Goal: Task Accomplishment & Management: Complete application form

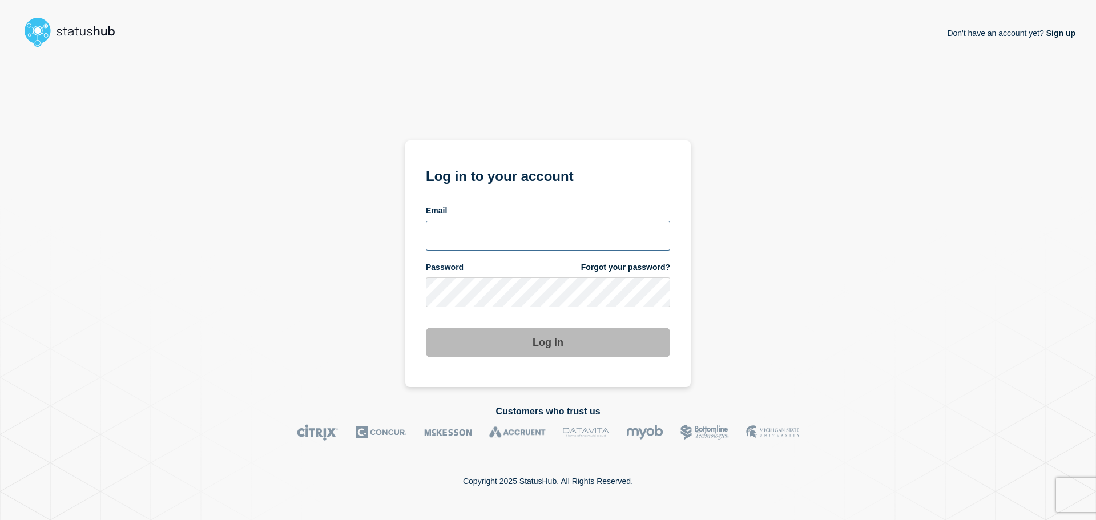
click at [489, 235] on input "email input" at bounding box center [548, 236] width 244 height 30
type input "cobbmeg2@msu.edu"
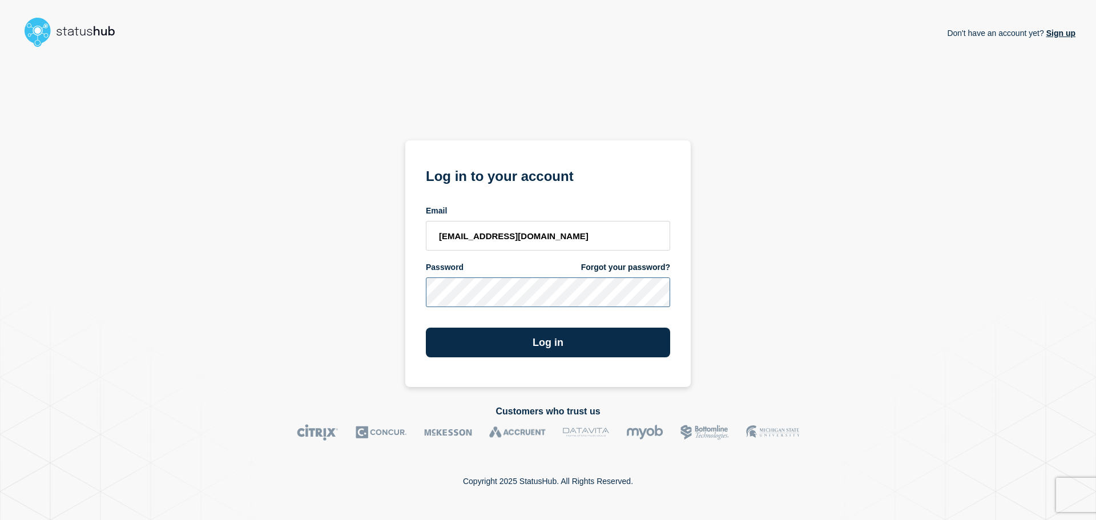
click at [426, 328] on button "Log in" at bounding box center [548, 343] width 244 height 30
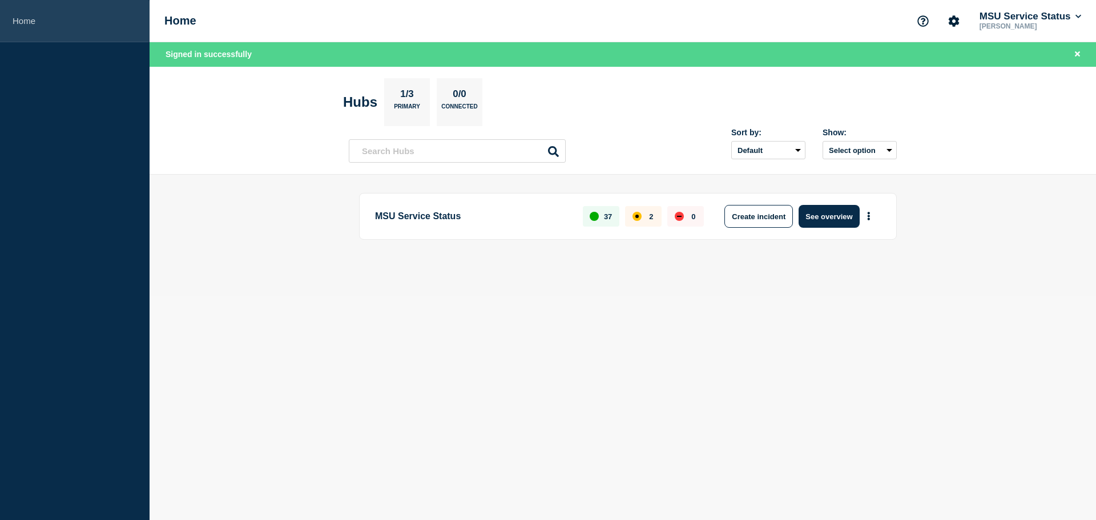
click at [90, 25] on link "Home" at bounding box center [75, 21] width 150 height 42
click at [873, 221] on button "More actions" at bounding box center [869, 216] width 15 height 21
click at [693, 271] on div "MSU Service Status 37 2 0 Create incident See overview" at bounding box center [623, 235] width 548 height 85
click at [818, 214] on button "See overview" at bounding box center [829, 216] width 61 height 23
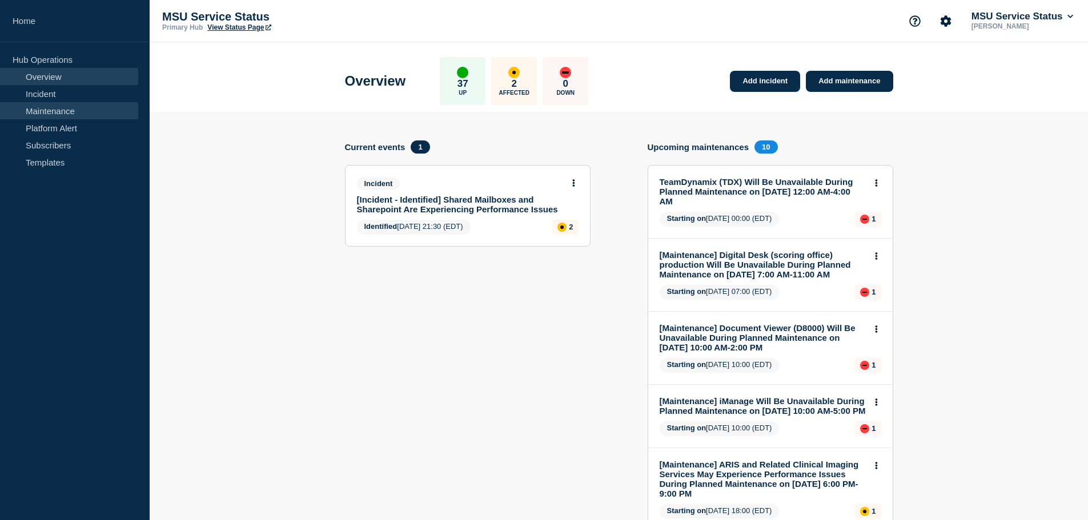
click at [61, 111] on link "Maintenance" at bounding box center [69, 110] width 138 height 17
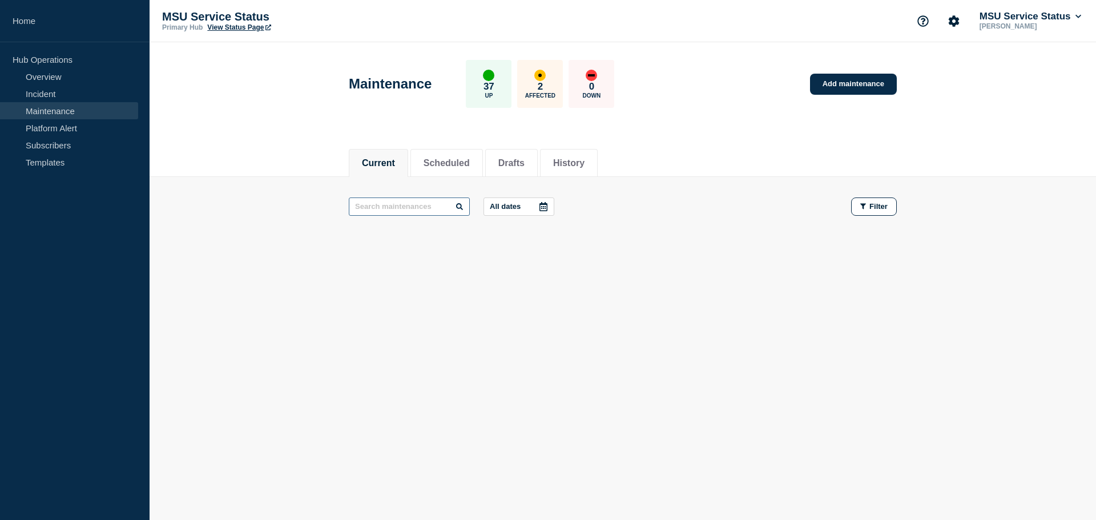
click at [397, 207] on input "text" at bounding box center [409, 207] width 121 height 18
click at [557, 160] on li "History" at bounding box center [569, 163] width 58 height 28
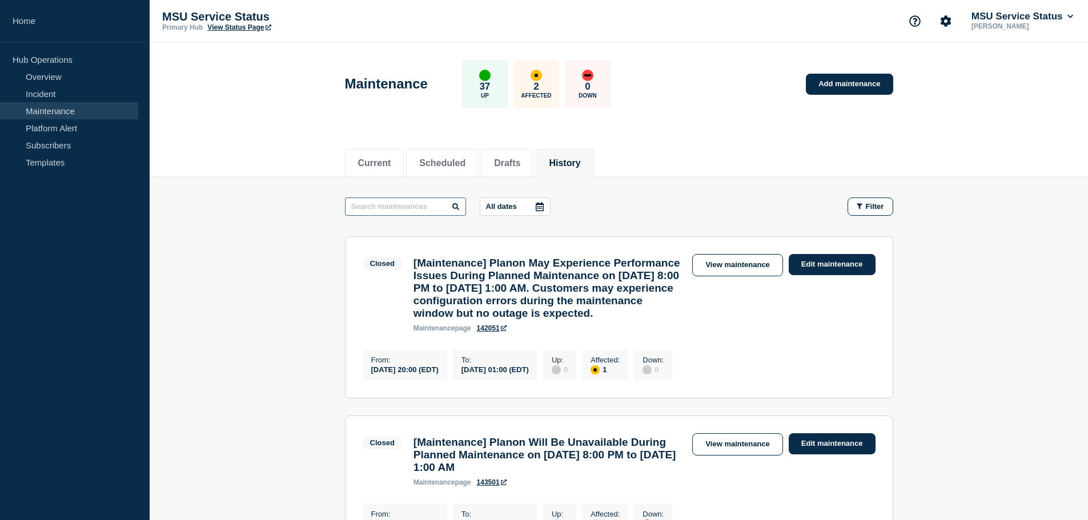
click at [393, 206] on input "text" at bounding box center [405, 207] width 121 height 18
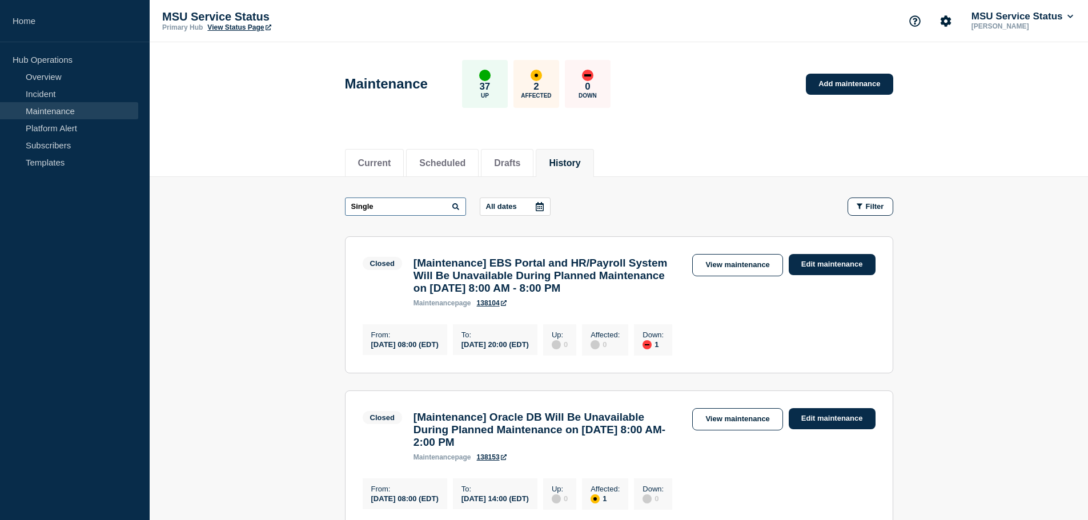
type input "Single"
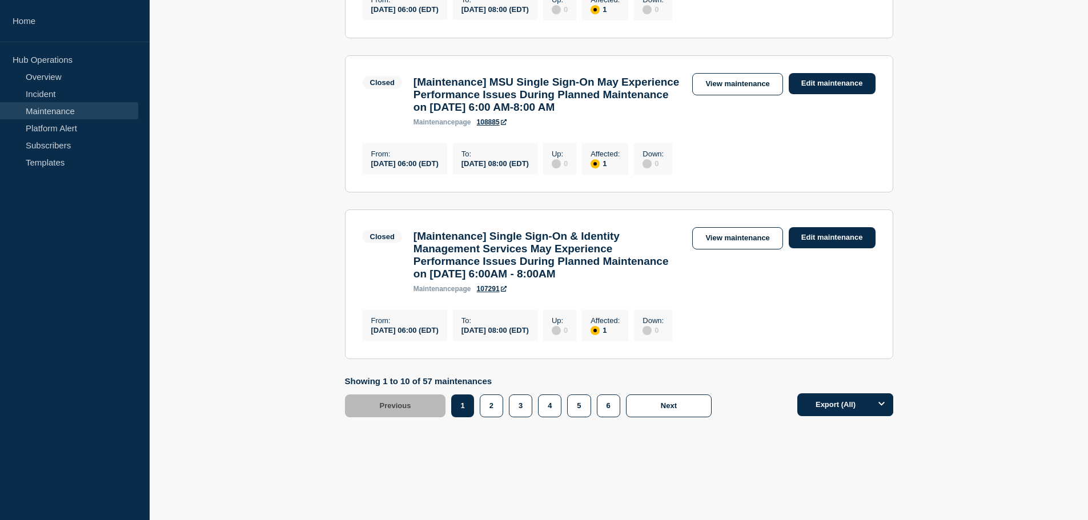
scroll to position [1653, 0]
click at [529, 407] on button "3" at bounding box center [520, 406] width 23 height 23
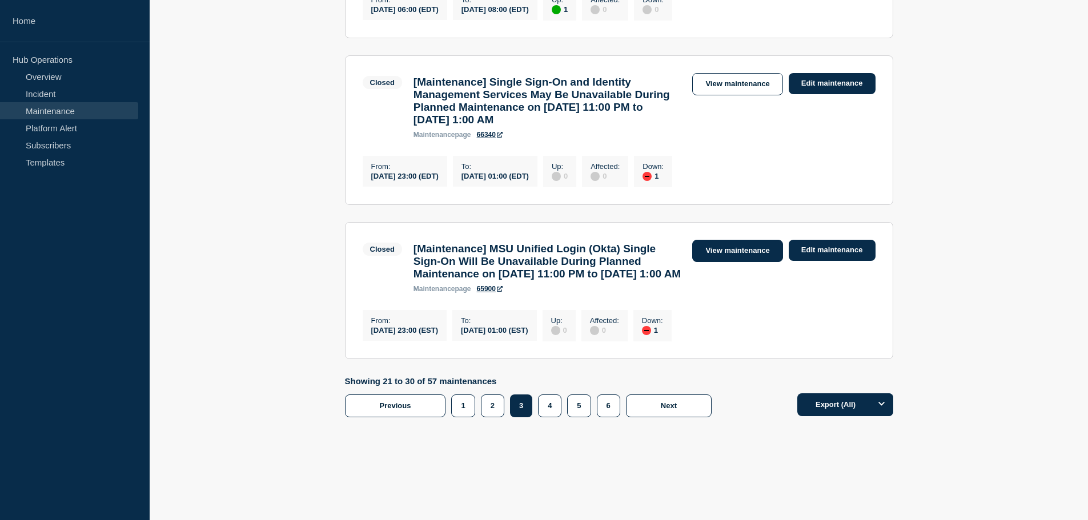
click at [725, 240] on link "View maintenance" at bounding box center [737, 251] width 90 height 22
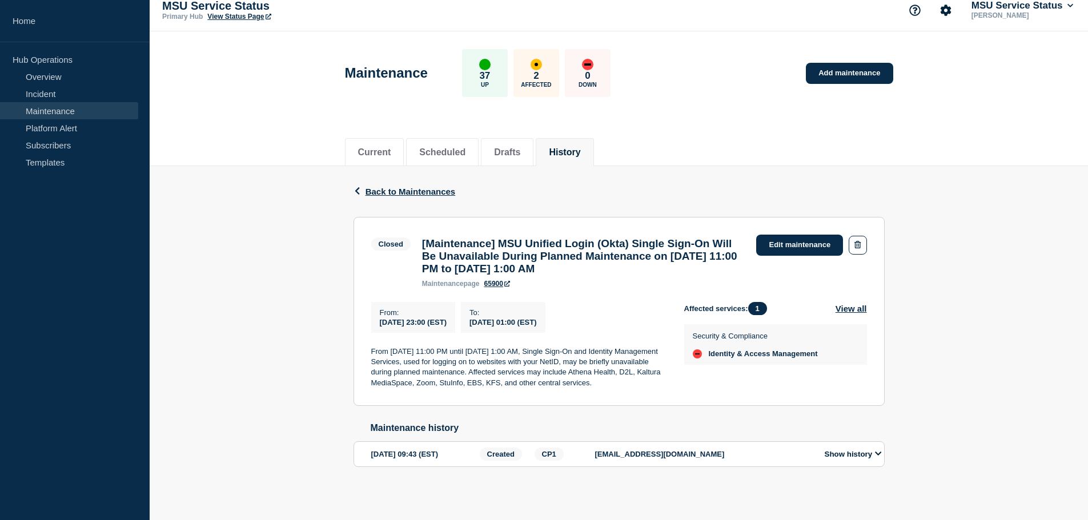
scroll to position [34, 0]
click at [871, 453] on button "Show history" at bounding box center [853, 454] width 64 height 10
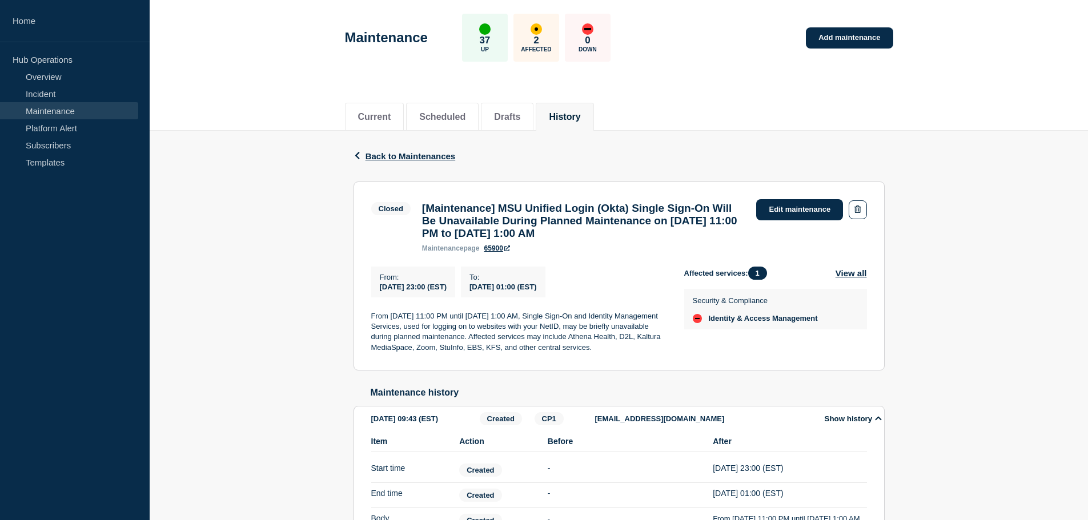
scroll to position [0, 0]
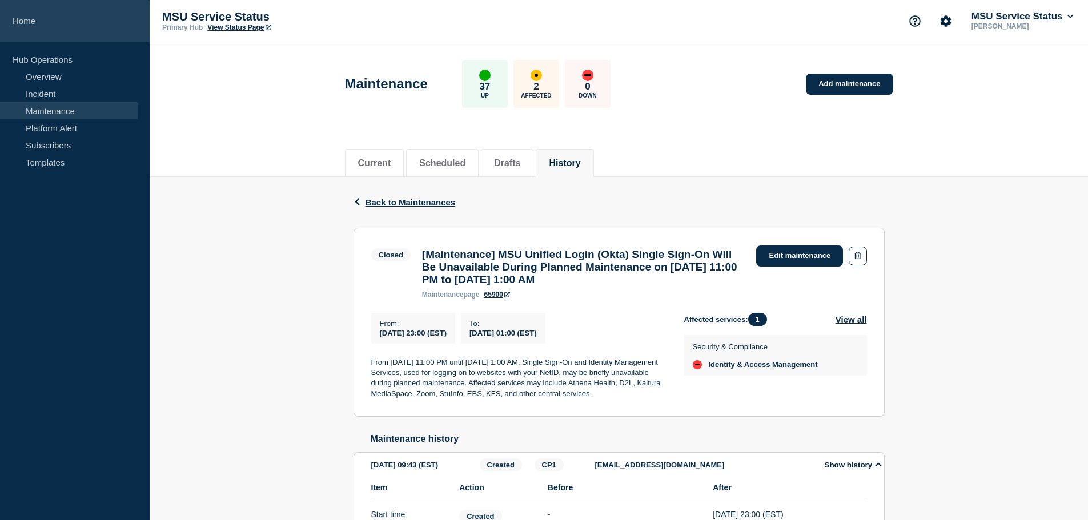
click at [34, 15] on link "Home" at bounding box center [75, 21] width 150 height 42
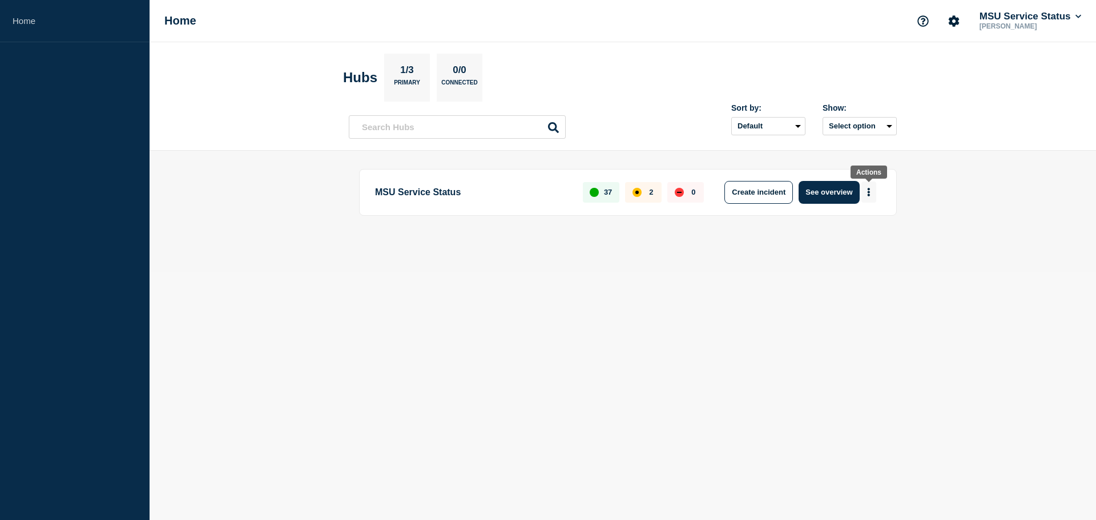
click at [870, 190] on icon "More actions" at bounding box center [869, 192] width 2 height 9
click at [874, 224] on button "Create maintenance" at bounding box center [864, 227] width 77 height 10
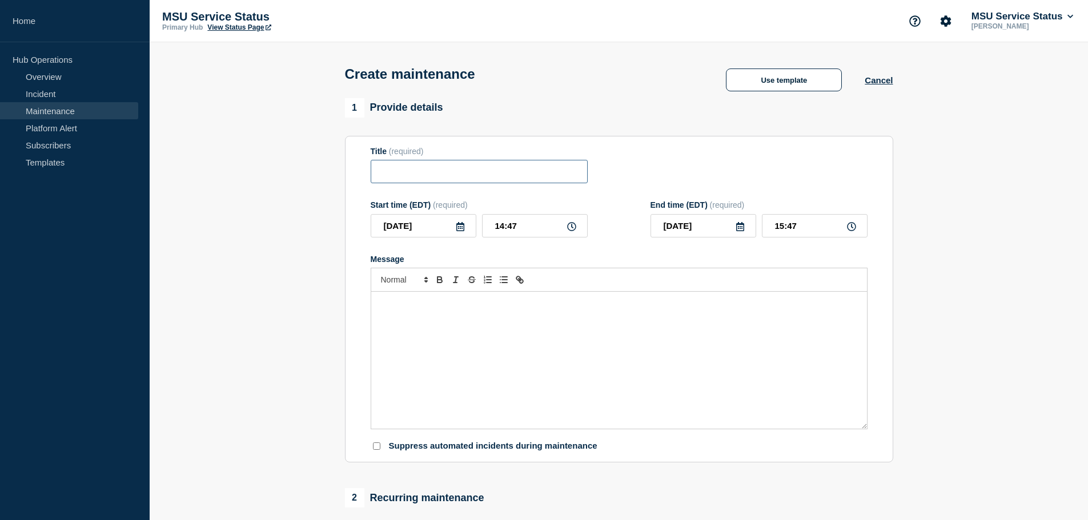
click at [476, 171] on input "Title" at bounding box center [479, 171] width 217 height 23
paste input "[Maintenance] MSU Unified Login (Okta) Will Be Unavailable During Planned Maint…"
type input "[Maintenance] MSU Unified Login (Okta) Will Be Unavailable During Planned Maint…"
click at [433, 228] on input "2025-09-26" at bounding box center [424, 225] width 106 height 23
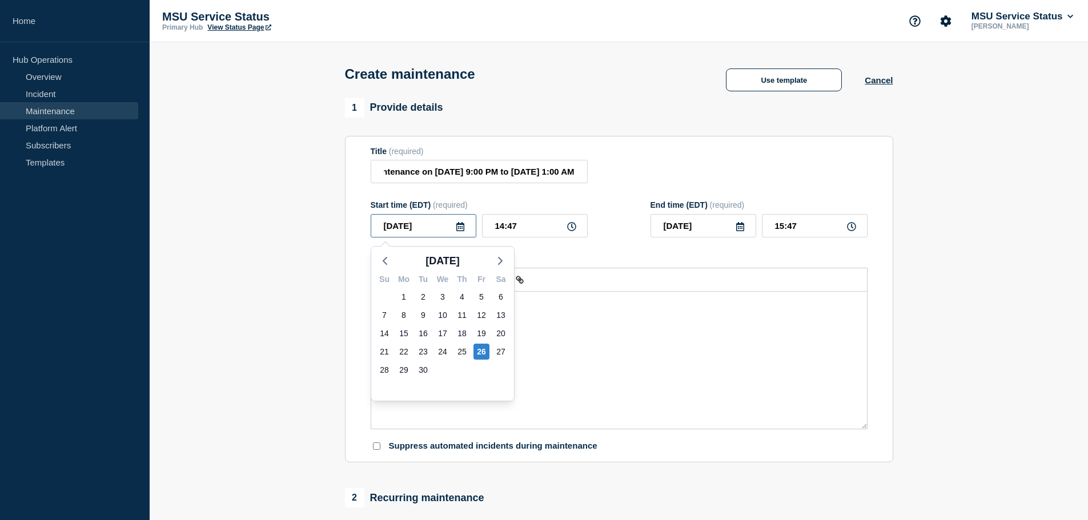
scroll to position [0, 0]
type input "2025-09-27"
type input "21:00"
type input "22:00"
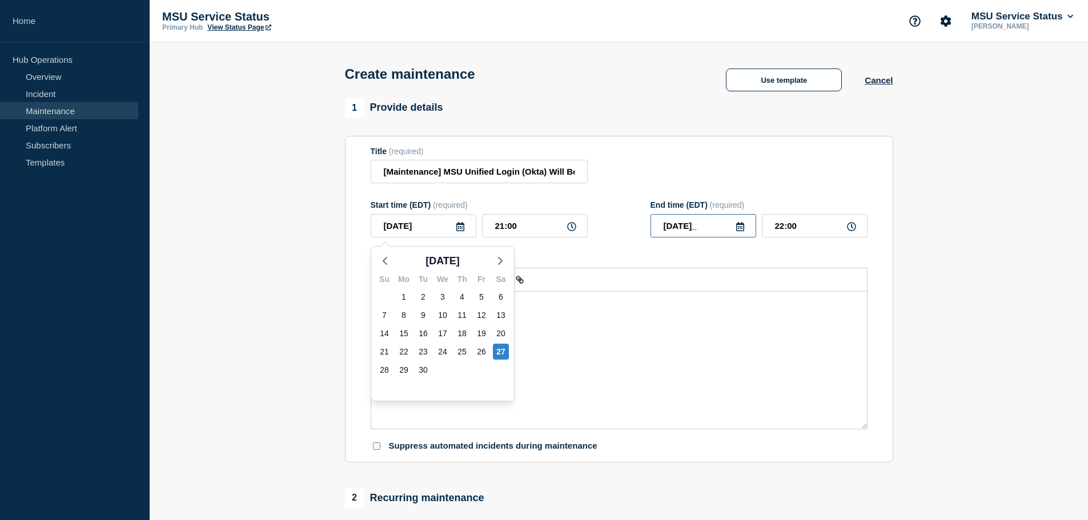
type input "2025-09-28"
type input "01:00"
click at [641, 367] on div "Message" at bounding box center [619, 360] width 496 height 137
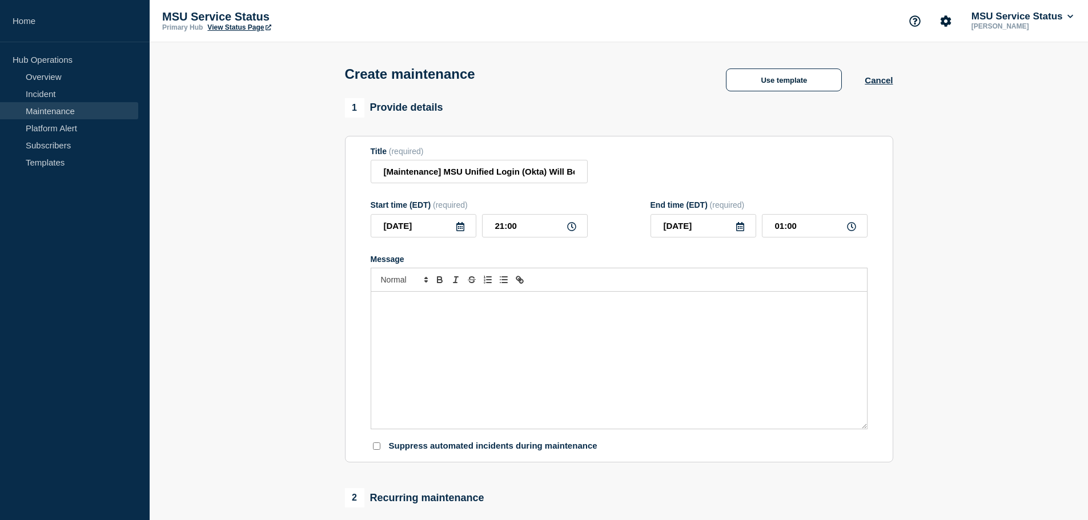
click at [641, 367] on div "Message" at bounding box center [619, 360] width 496 height 137
click at [402, 328] on div "Message" at bounding box center [619, 360] width 496 height 137
paste div "Message"
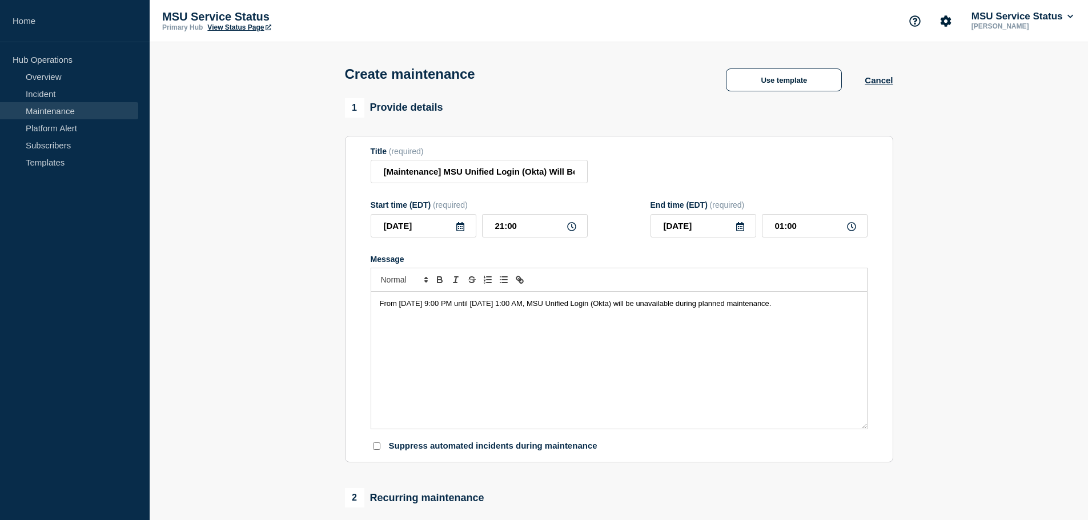
click at [771, 307] on span "From Saturday, September 27, 2025 at 9:00 PM until Sunday, September 28, 2025 a…" at bounding box center [576, 303] width 392 height 9
click at [815, 319] on p "From Saturday, September 27, 2025 at 9:00 PM until Sunday, September 28, 2025 a…" at bounding box center [619, 309] width 479 height 21
click at [830, 323] on div "From Saturday, September 27, 2025 at 9:00 PM until Sunday, September 28, 2025 a…" at bounding box center [619, 360] width 496 height 137
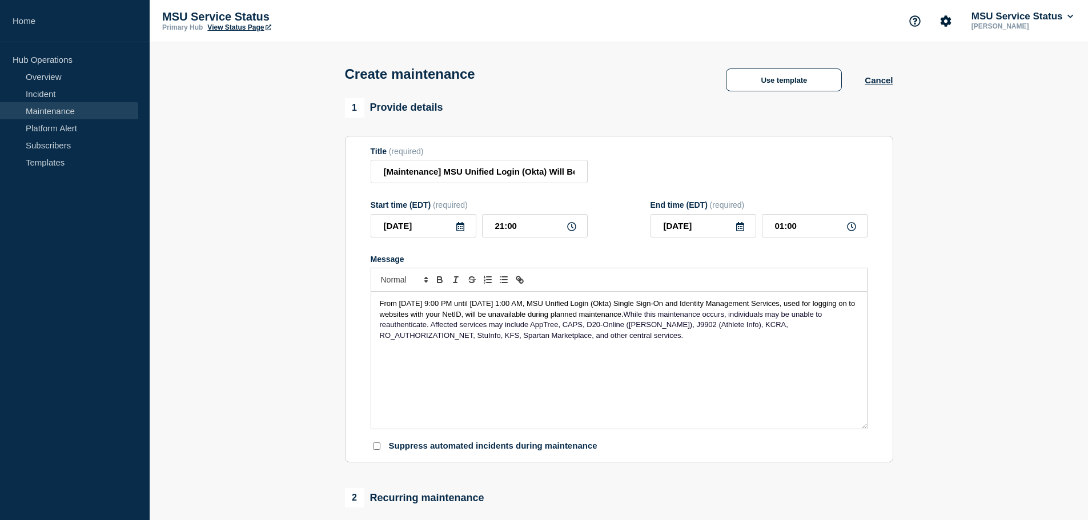
click at [449, 328] on span "While this maintenance occurs, individuals may be unable to reauthenticate. Aff…" at bounding box center [602, 325] width 444 height 30
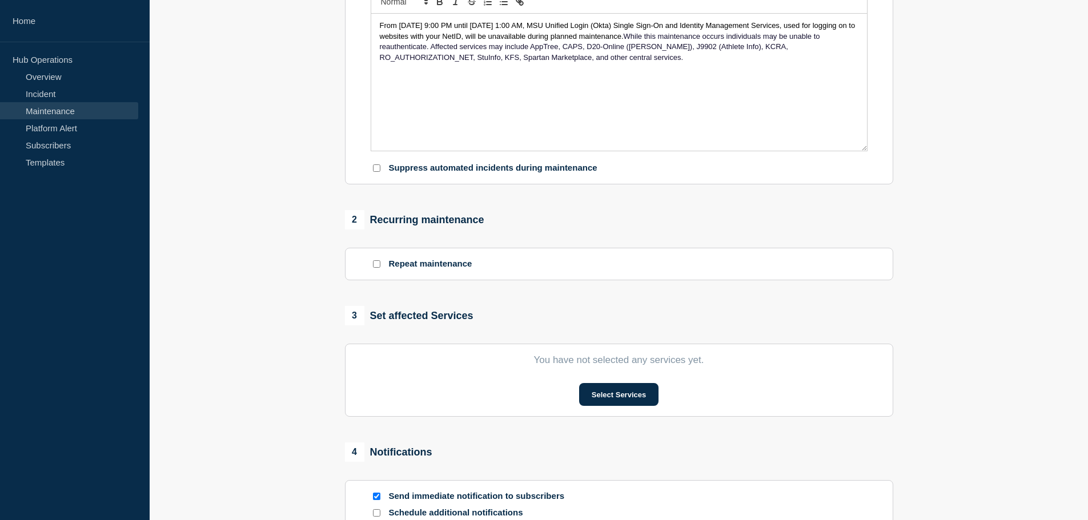
scroll to position [286, 0]
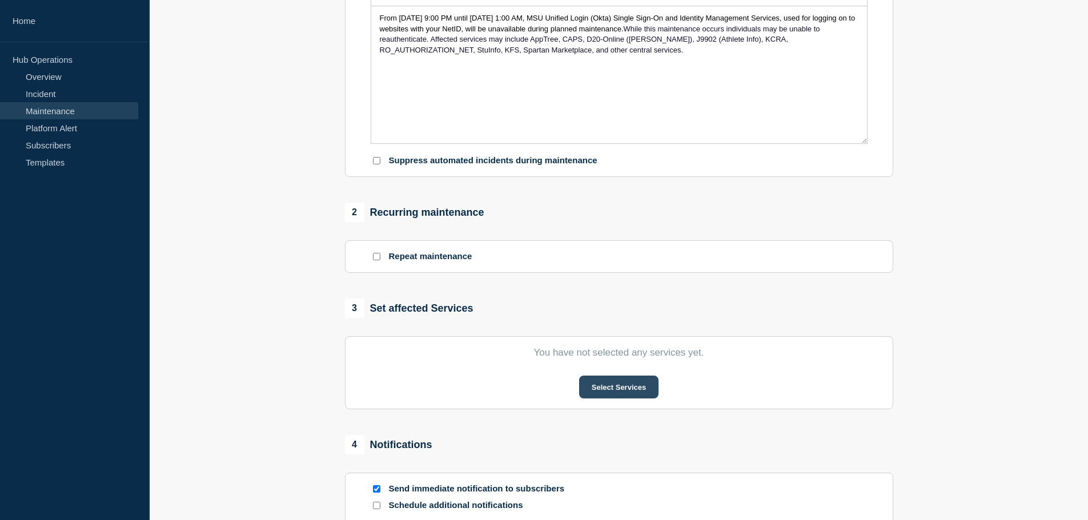
click at [618, 395] on button "Select Services" at bounding box center [618, 387] width 79 height 23
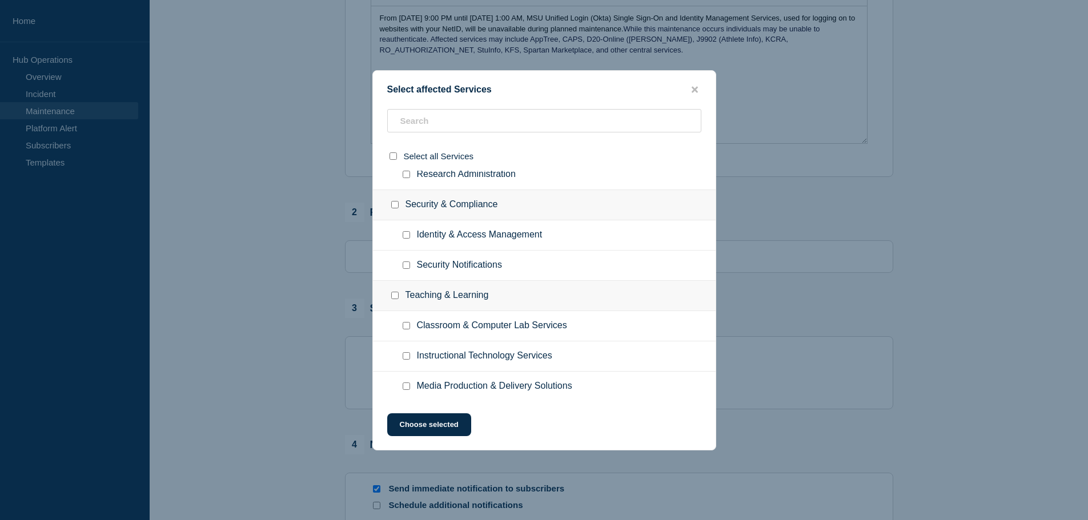
scroll to position [1195, 0]
click at [406, 233] on input "Identity & Access Management checkbox" at bounding box center [406, 231] width 7 height 7
checkbox input "true"
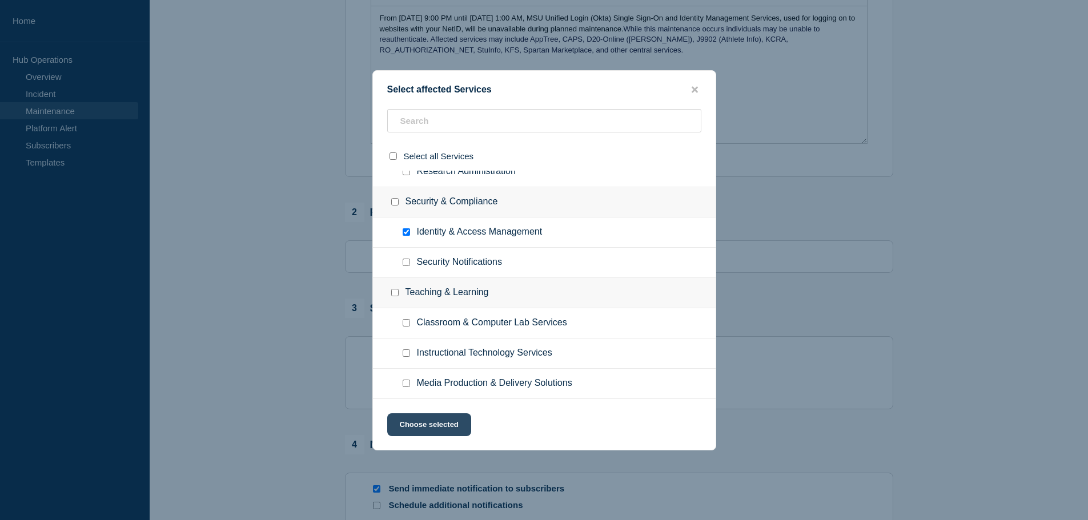
click at [429, 429] on button "Choose selected" at bounding box center [429, 424] width 84 height 23
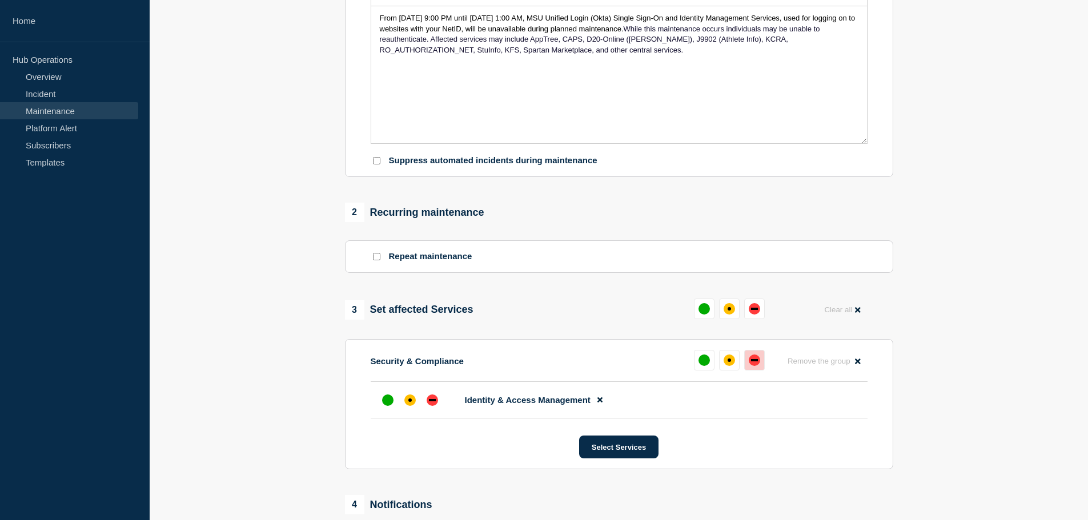
click at [752, 366] on div "down" at bounding box center [754, 360] width 11 height 11
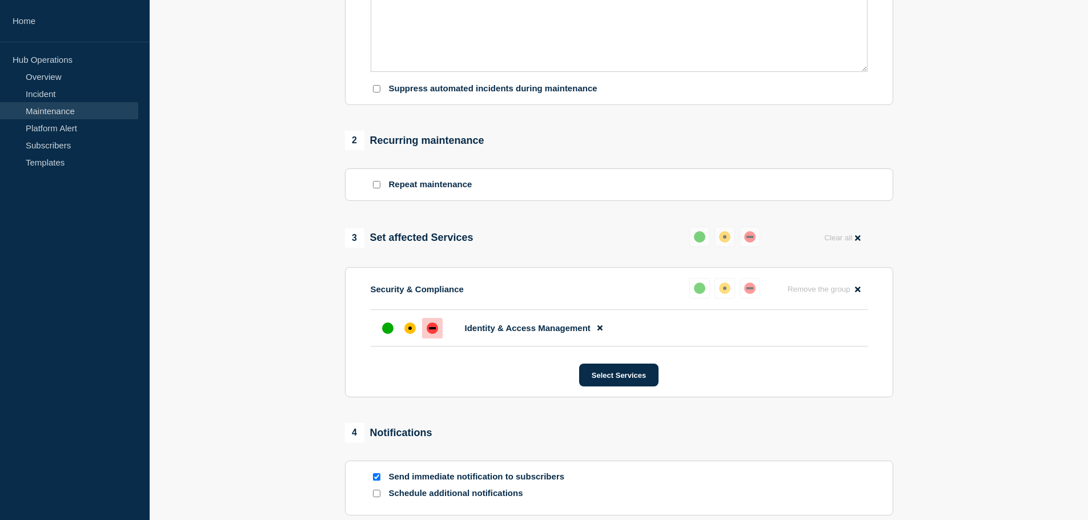
scroll to position [457, 0]
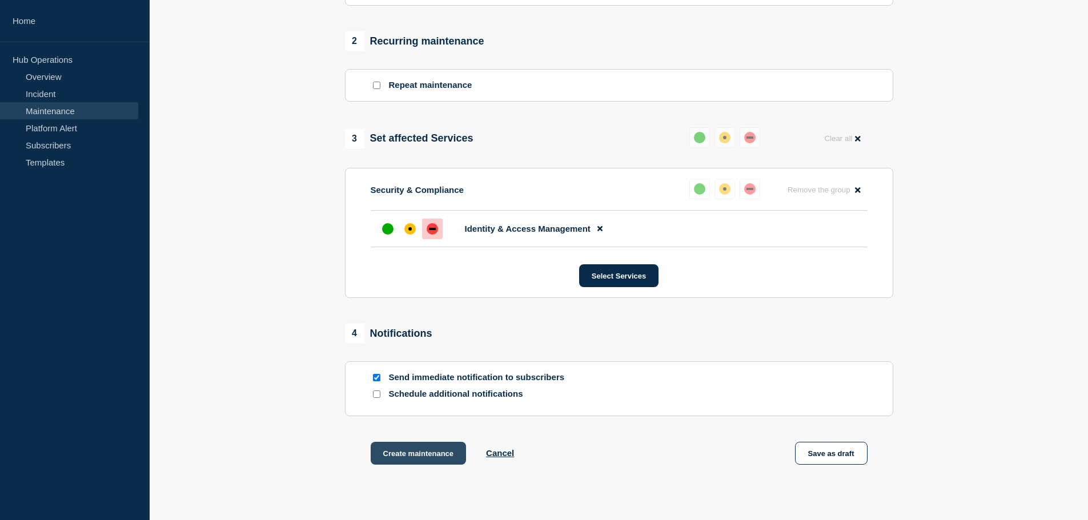
click at [390, 461] on button "Create maintenance" at bounding box center [419, 453] width 96 height 23
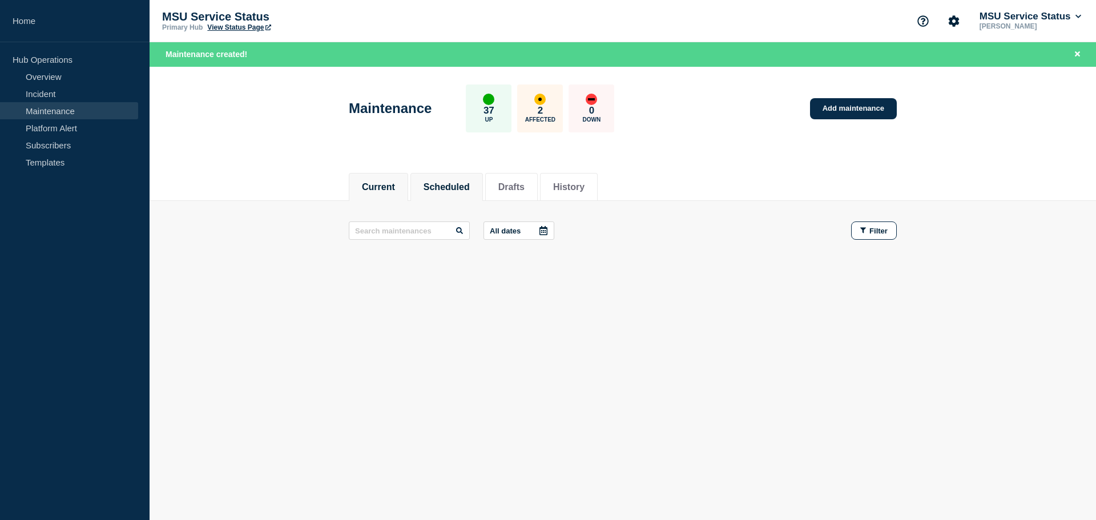
click at [440, 183] on button "Scheduled" at bounding box center [447, 187] width 46 height 10
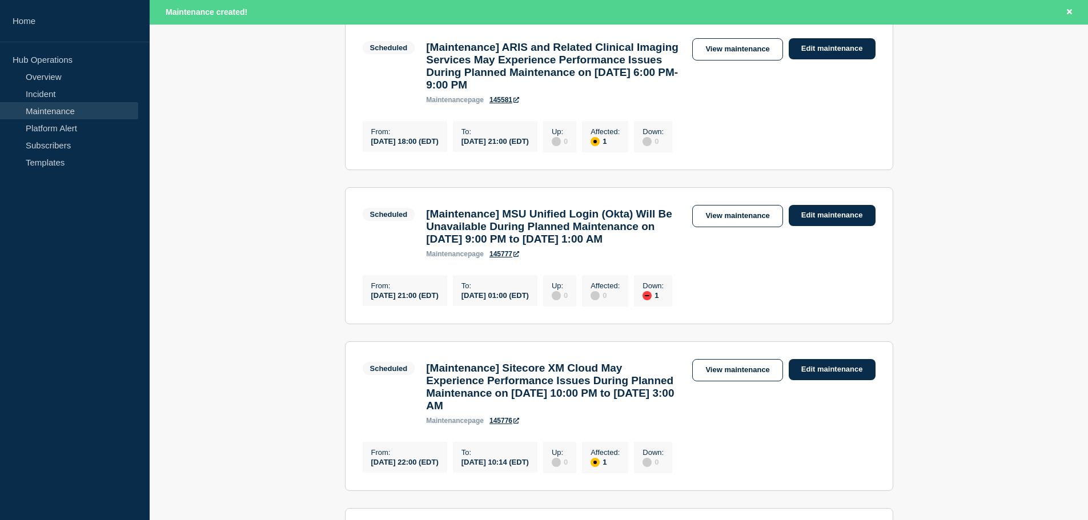
scroll to position [914, 0]
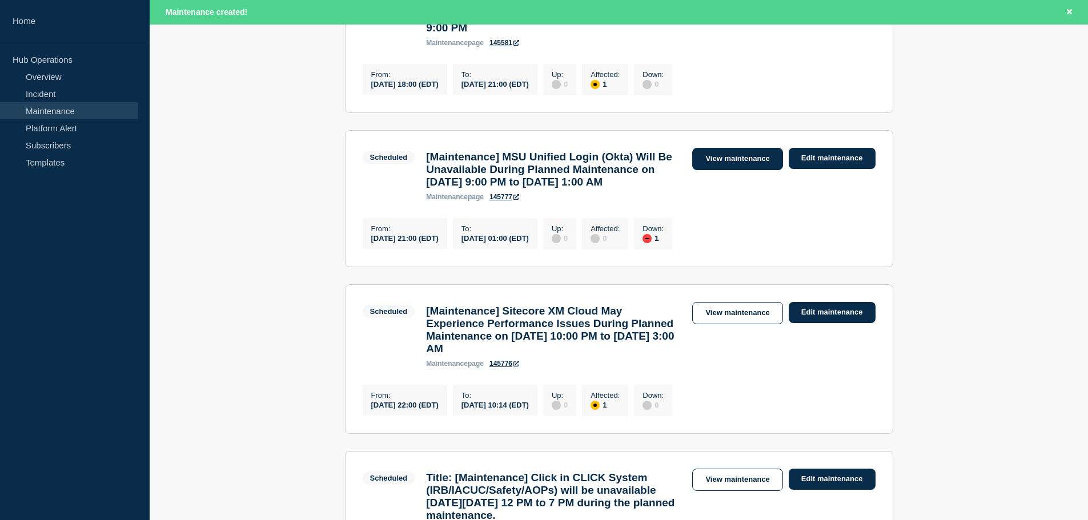
click at [733, 170] on link "View maintenance" at bounding box center [737, 159] width 90 height 22
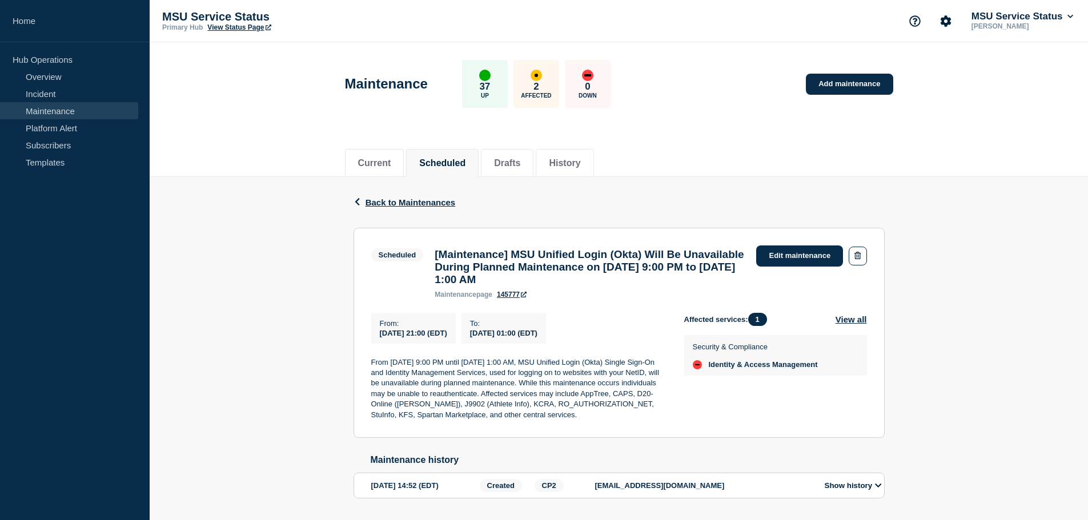
click at [513, 299] on link "145777" at bounding box center [512, 295] width 30 height 8
click at [979, 23] on p "Megan Cobb" at bounding box center [1022, 26] width 106 height 8
click at [984, 13] on button "MSU Service Status" at bounding box center [1022, 16] width 106 height 11
click at [987, 154] on button "Log out" at bounding box center [996, 152] width 29 height 10
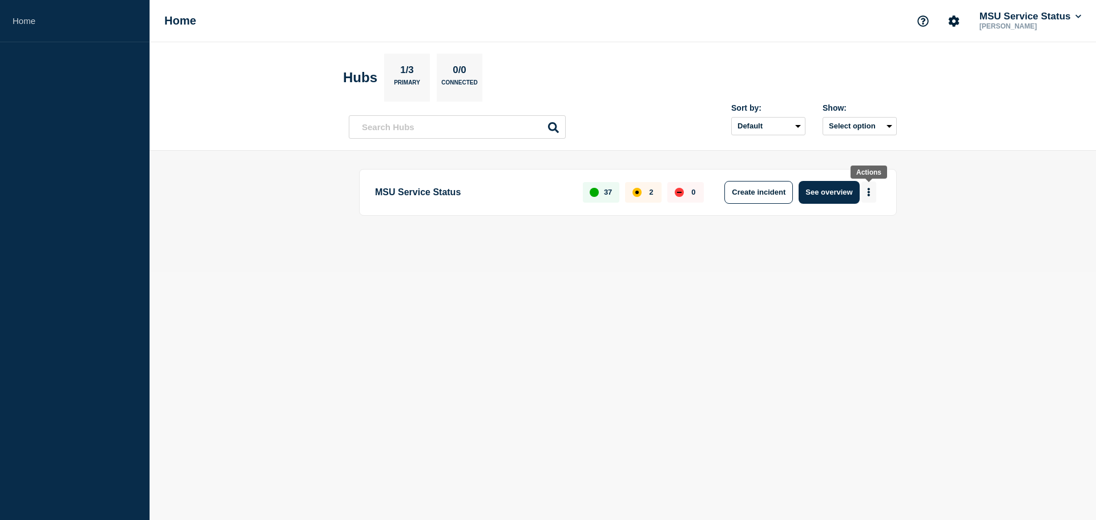
click at [870, 188] on icon "More actions" at bounding box center [868, 192] width 3 height 9
click at [935, 138] on header "Hubs 1/3 Primary 0/0 Connected Sort by: Default Last added Last updated Most ac…" at bounding box center [623, 96] width 947 height 109
click at [816, 194] on button "See overview" at bounding box center [829, 192] width 61 height 23
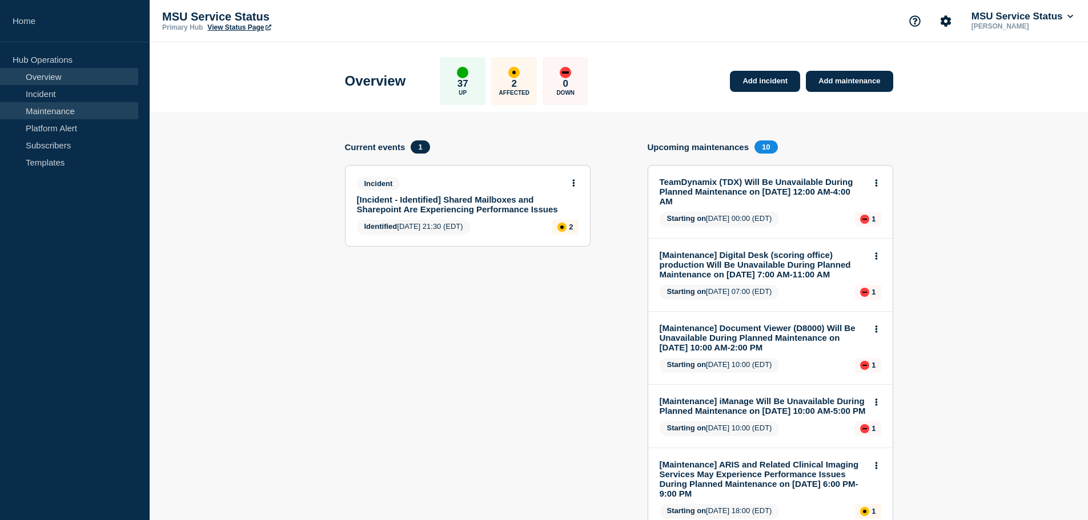
click at [52, 103] on link "Maintenance" at bounding box center [69, 110] width 138 height 17
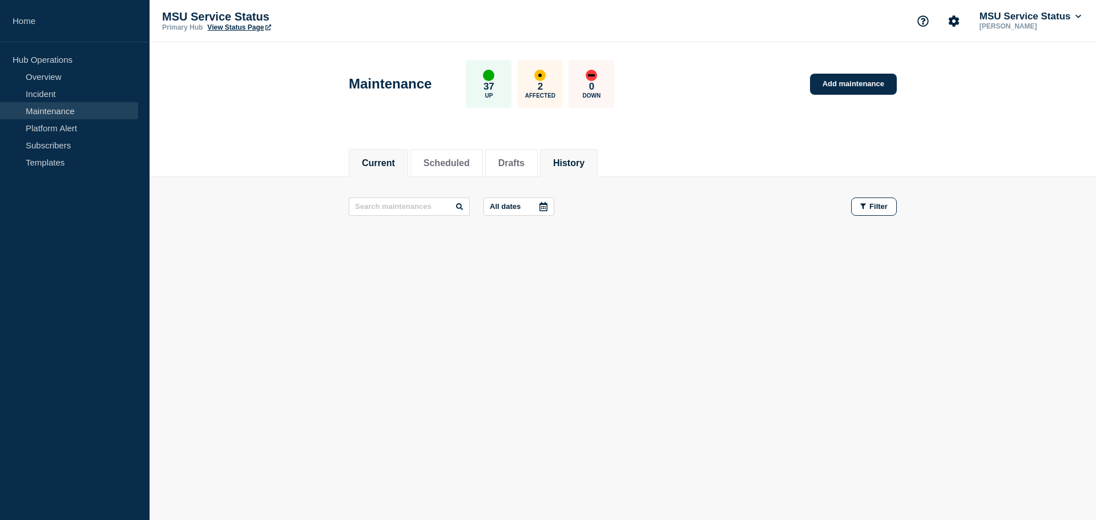
click at [581, 162] on button "History" at bounding box center [568, 163] width 31 height 10
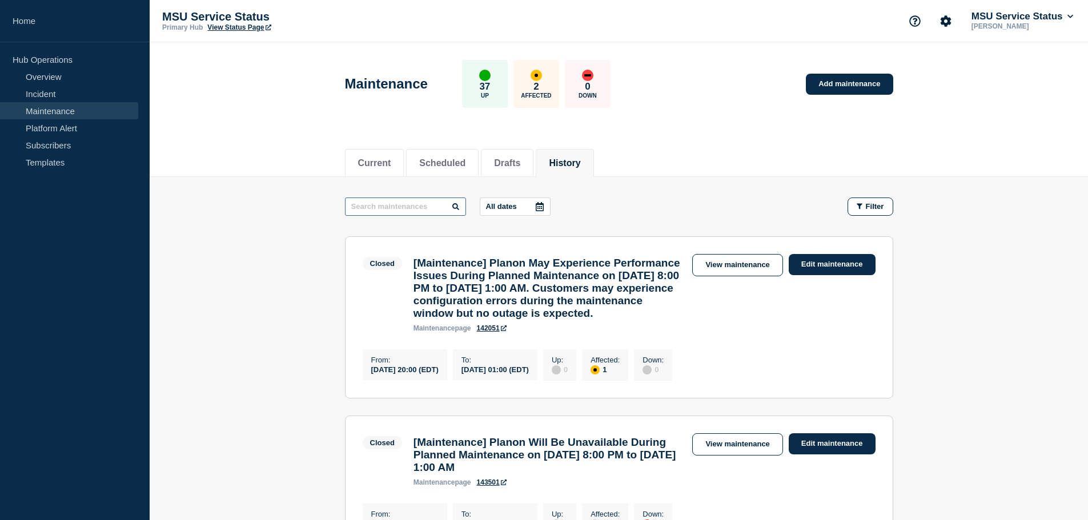
click at [417, 209] on input "text" at bounding box center [405, 207] width 121 height 18
type input "Single"
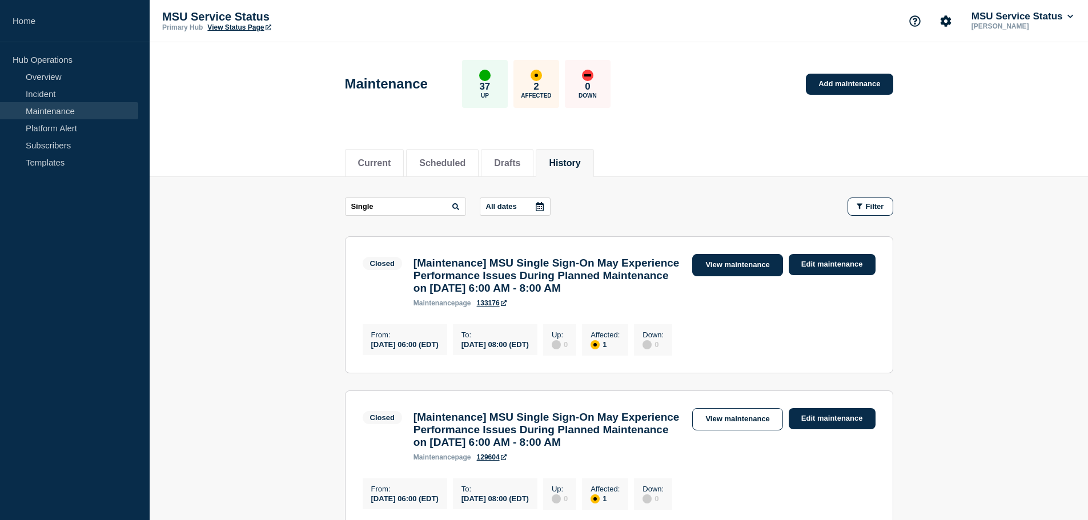
click at [727, 267] on link "View maintenance" at bounding box center [737, 265] width 90 height 22
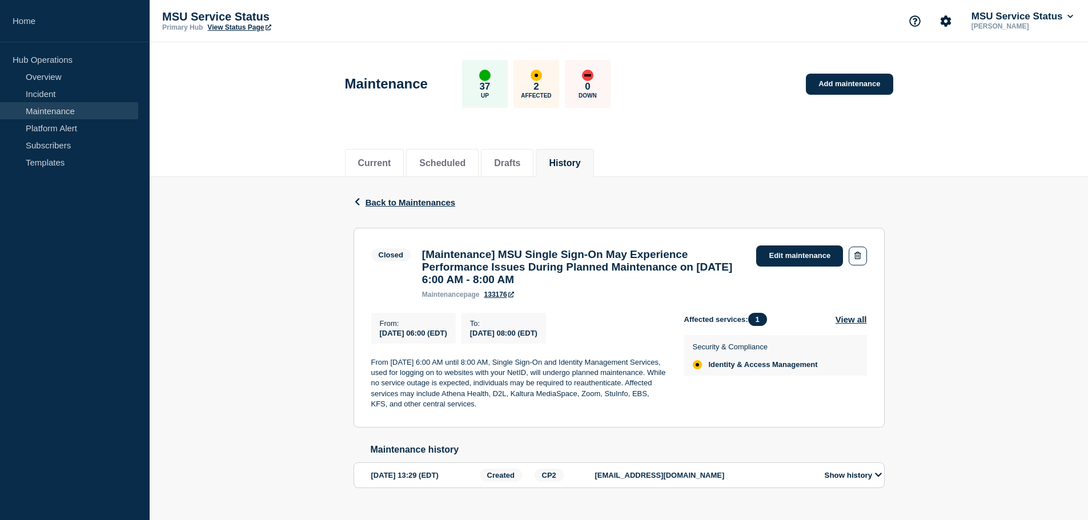
scroll to position [34, 0]
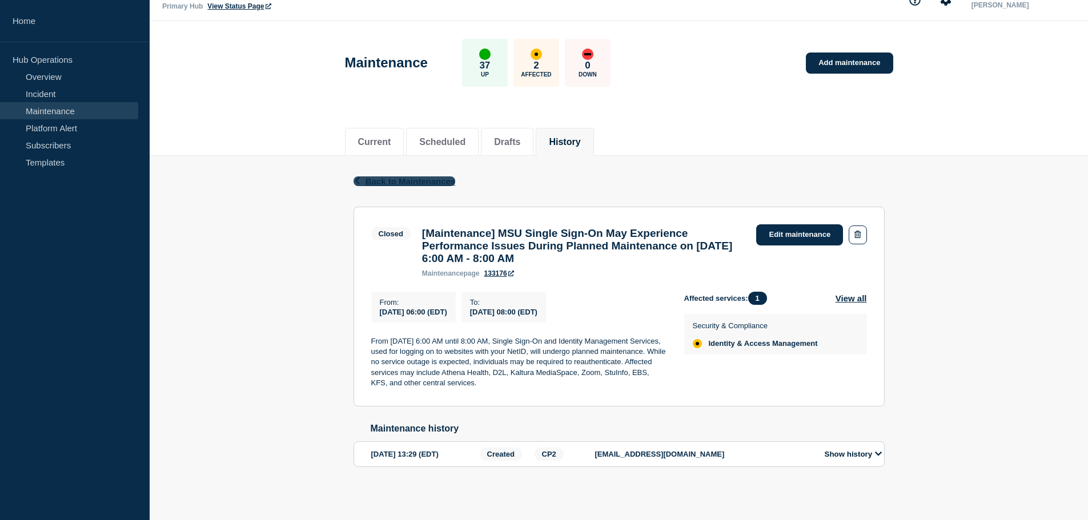
click at [403, 176] on span "Back to Maintenances" at bounding box center [410, 181] width 90 height 10
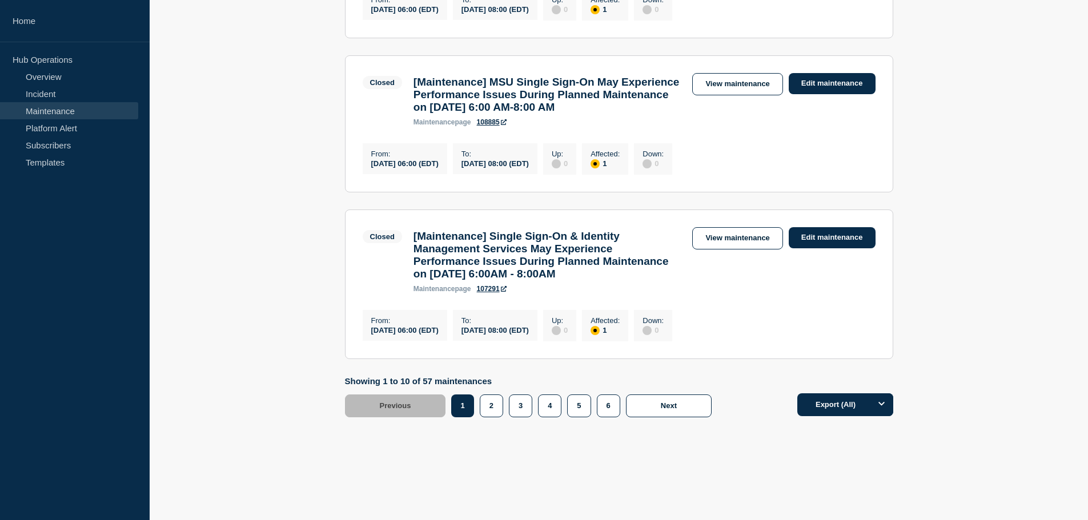
scroll to position [1653, 0]
click at [496, 412] on button "2" at bounding box center [491, 406] width 23 height 23
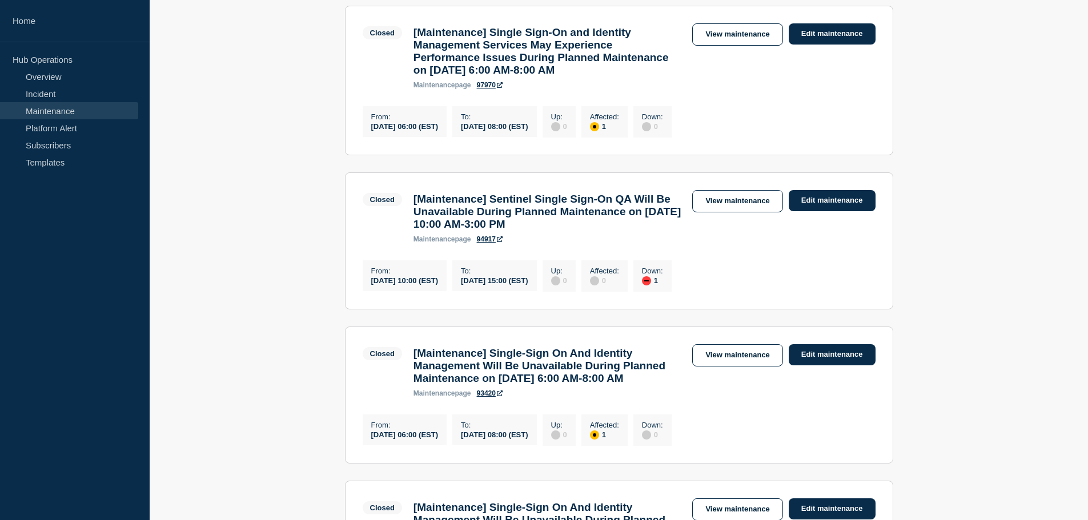
scroll to position [971, 0]
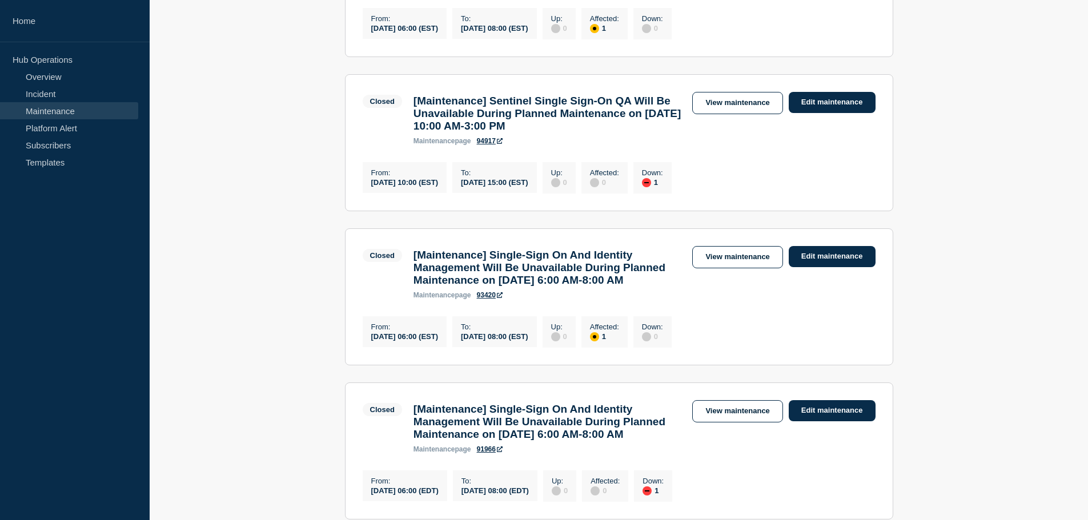
click at [494, 145] on link "94917" at bounding box center [490, 141] width 26 height 8
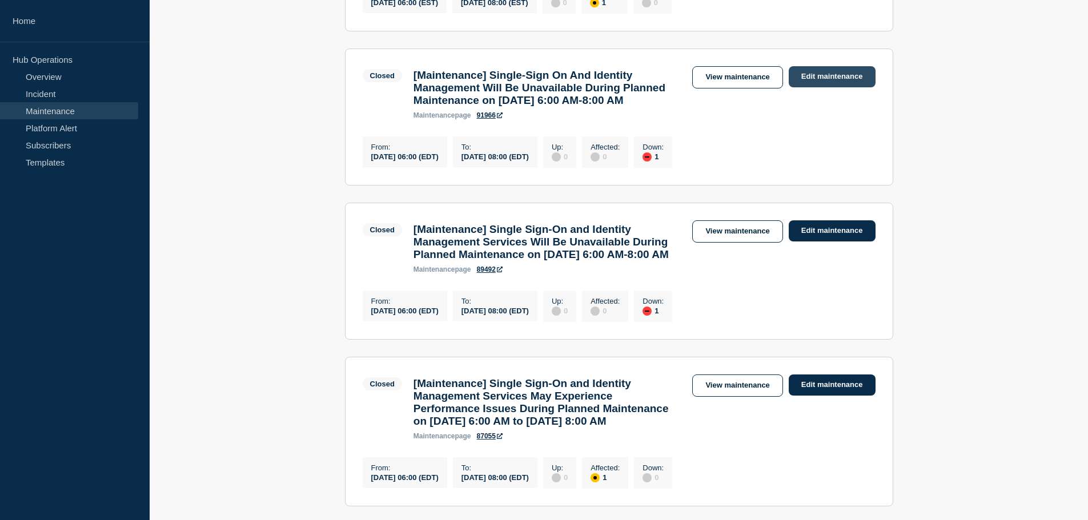
scroll to position [1313, 0]
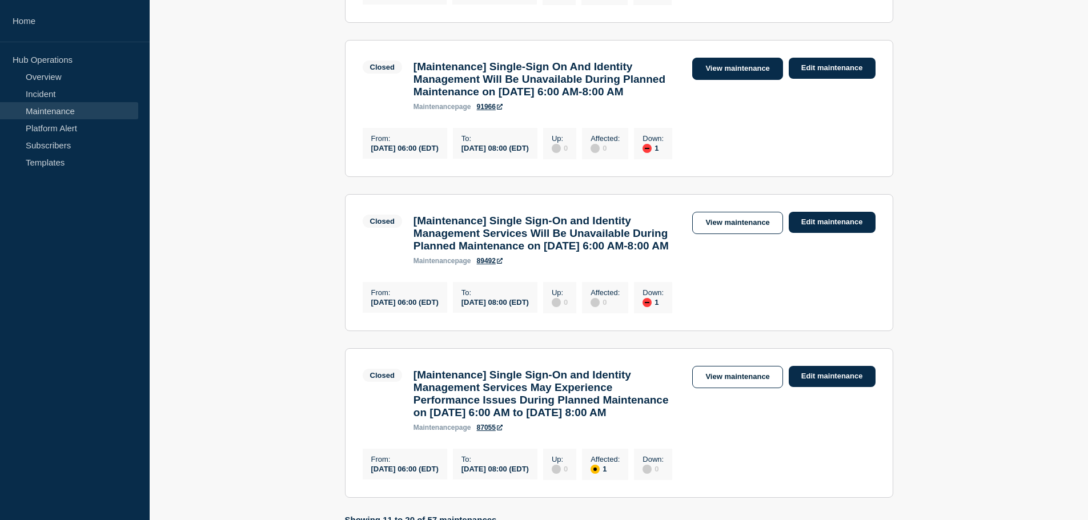
click at [734, 80] on link "View maintenance" at bounding box center [737, 69] width 90 height 22
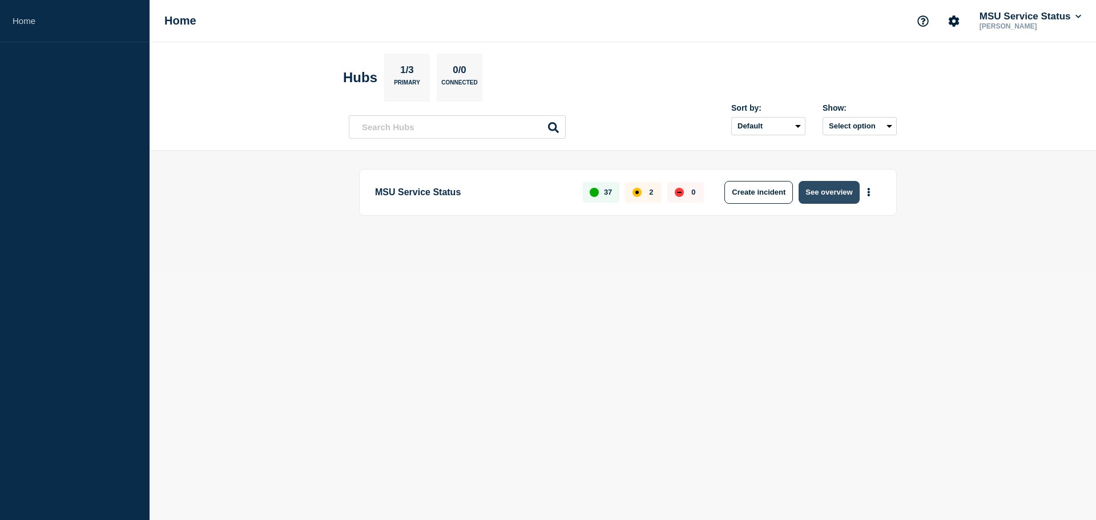
click at [834, 187] on button "See overview" at bounding box center [829, 192] width 61 height 23
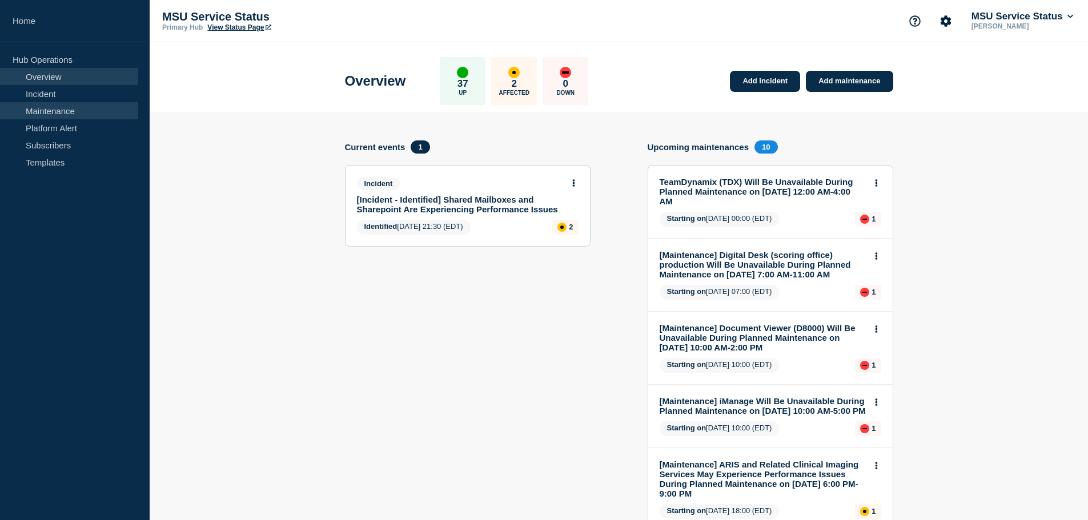
click at [61, 106] on link "Maintenance" at bounding box center [69, 110] width 138 height 17
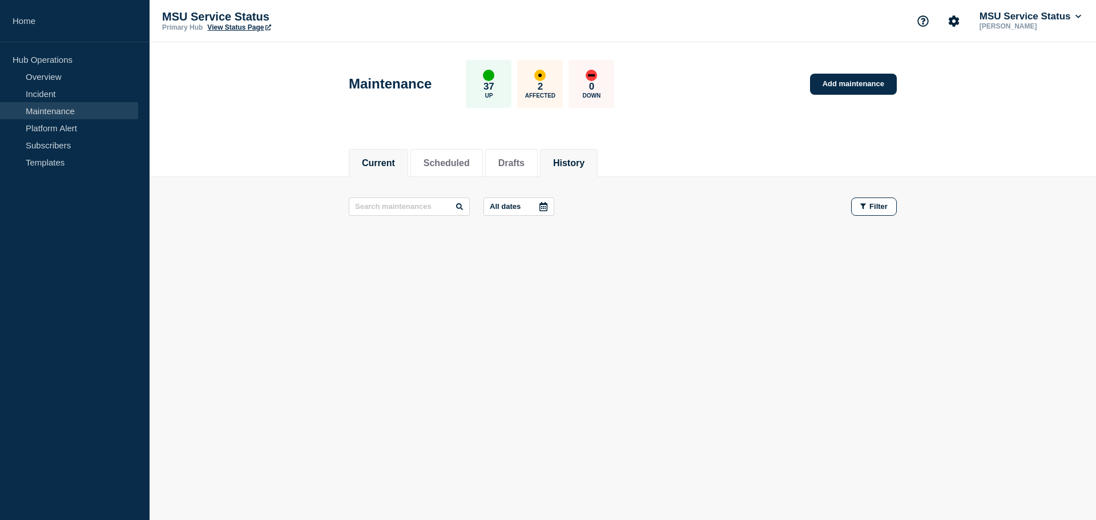
click at [569, 158] on button "History" at bounding box center [568, 163] width 31 height 10
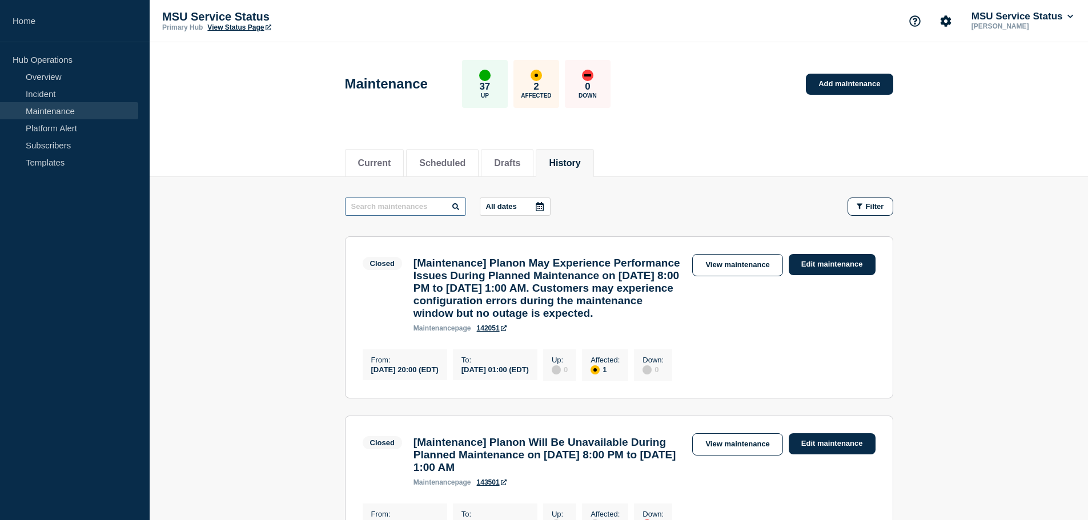
click at [397, 208] on input "text" at bounding box center [405, 207] width 121 height 18
type input "Single"
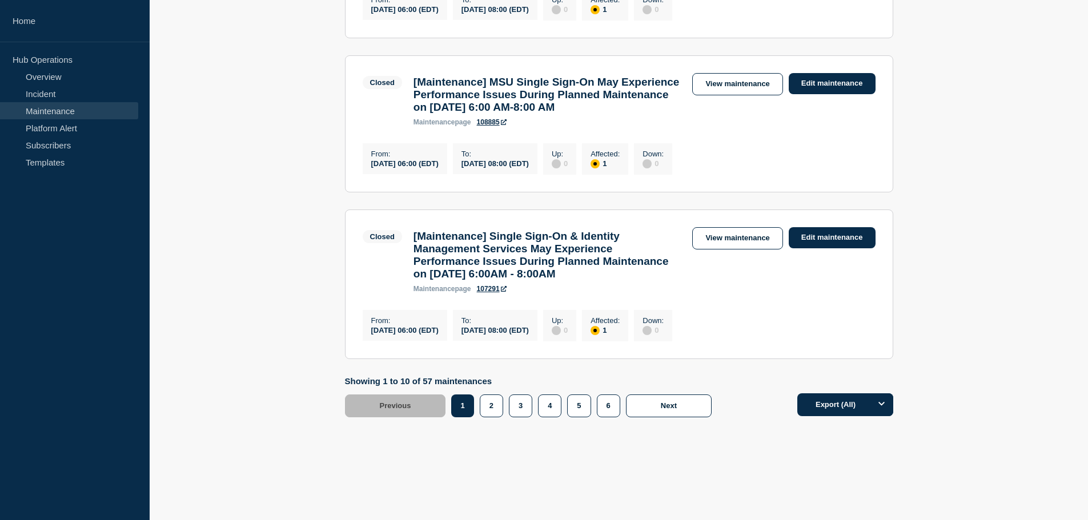
scroll to position [1653, 0]
click at [491, 415] on button "2" at bounding box center [491, 406] width 23 height 23
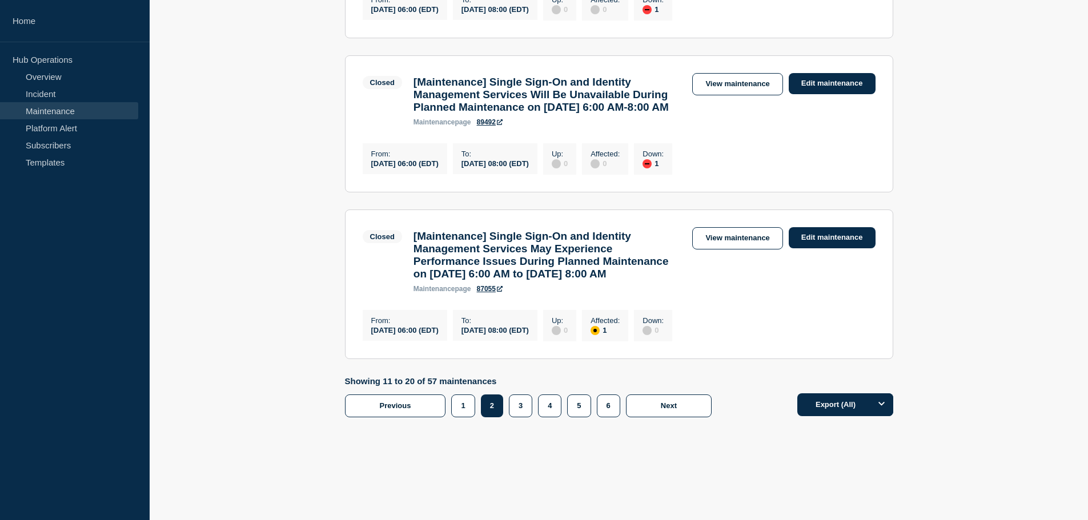
scroll to position [1497, 0]
click at [738, 95] on link "View maintenance" at bounding box center [737, 84] width 90 height 22
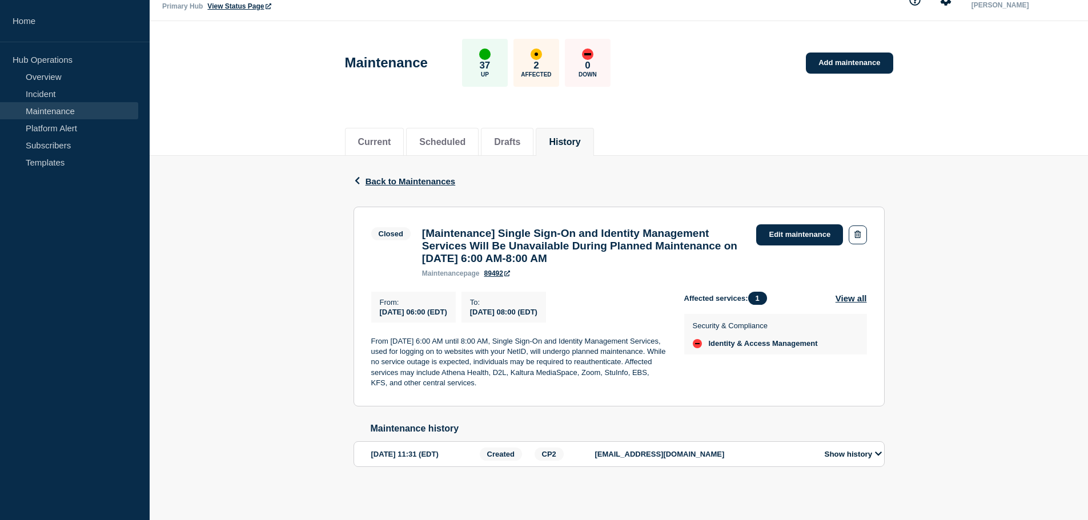
scroll to position [34, 0]
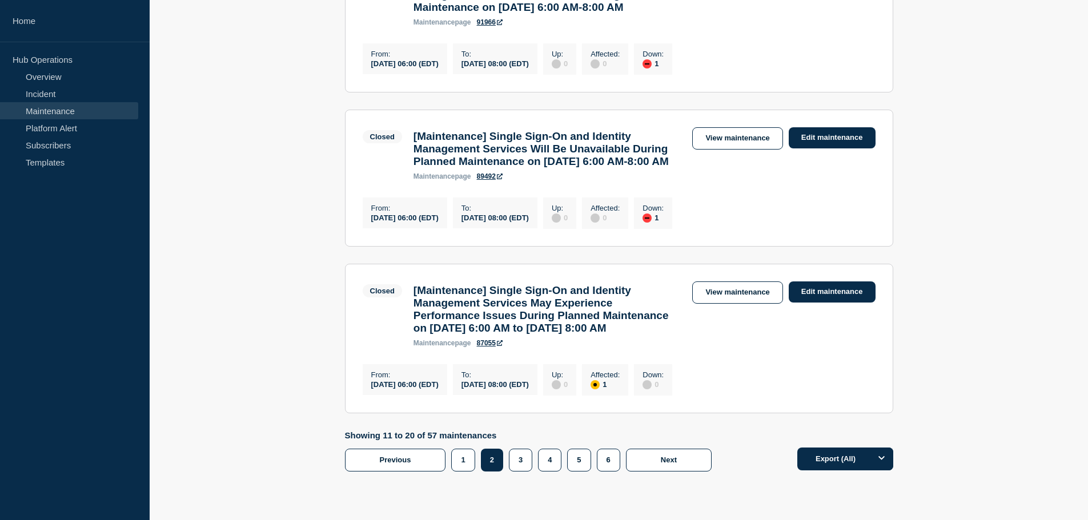
scroll to position [1371, 0]
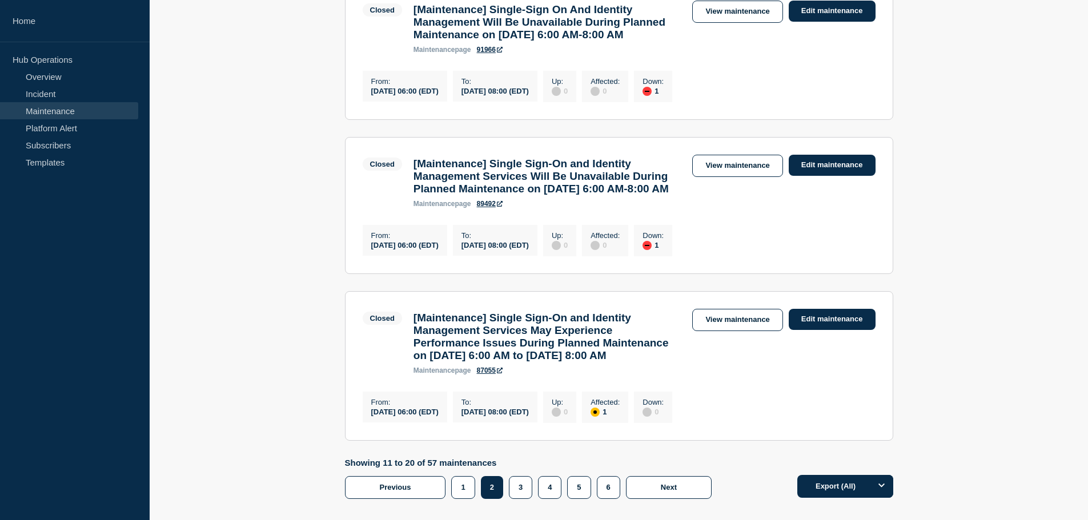
click at [492, 54] on link "91966" at bounding box center [490, 50] width 26 height 8
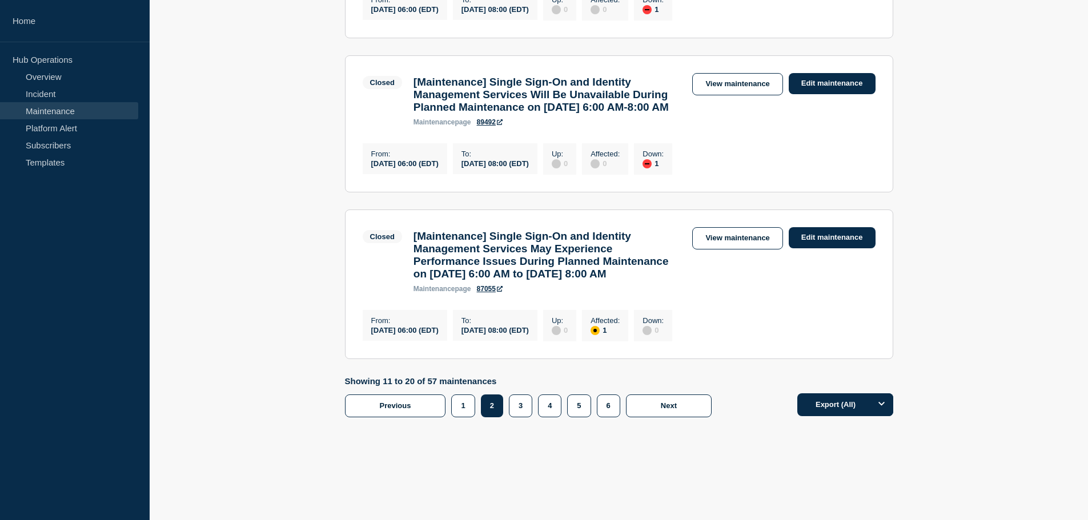
scroll to position [1656, 0]
click at [660, 417] on button "Next" at bounding box center [669, 406] width 86 height 23
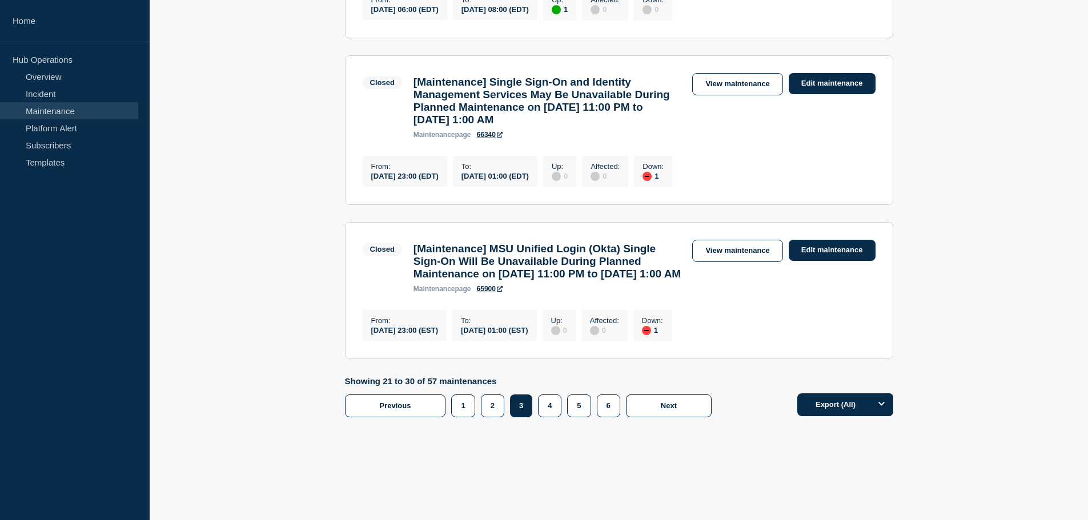
scroll to position [1653, 0]
click at [717, 240] on link "View maintenance" at bounding box center [737, 251] width 90 height 22
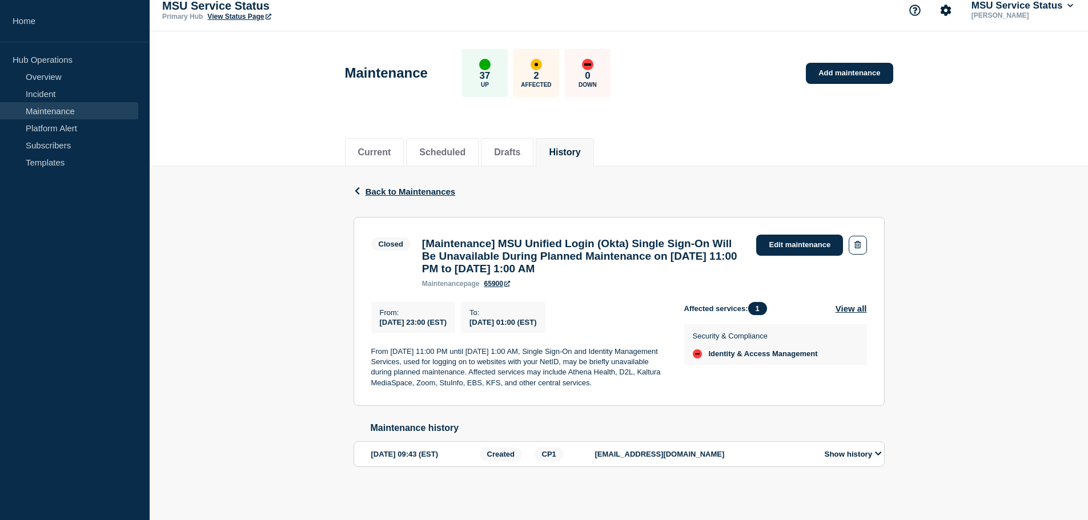
scroll to position [34, 0]
